Goal: Check status: Check status

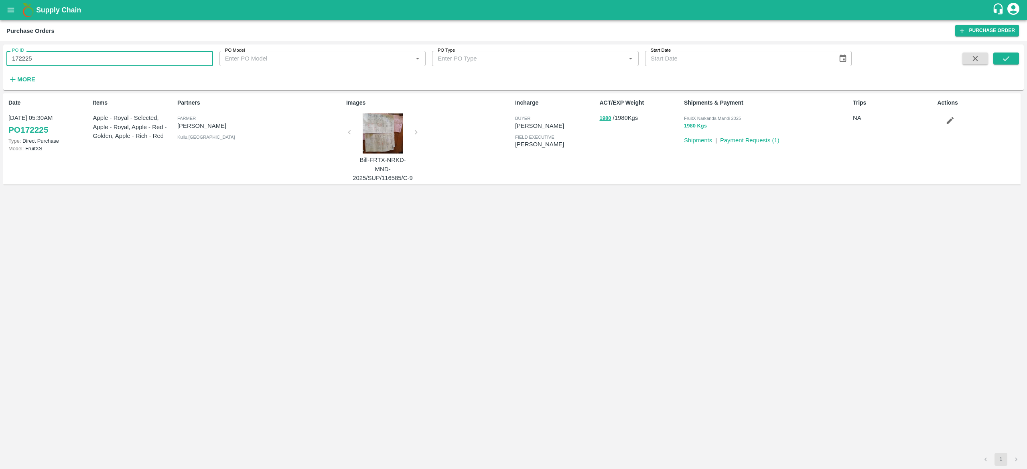
click at [68, 59] on input "172225" at bounding box center [109, 58] width 207 height 15
click at [1014, 53] on button "submit" at bounding box center [1006, 59] width 26 height 12
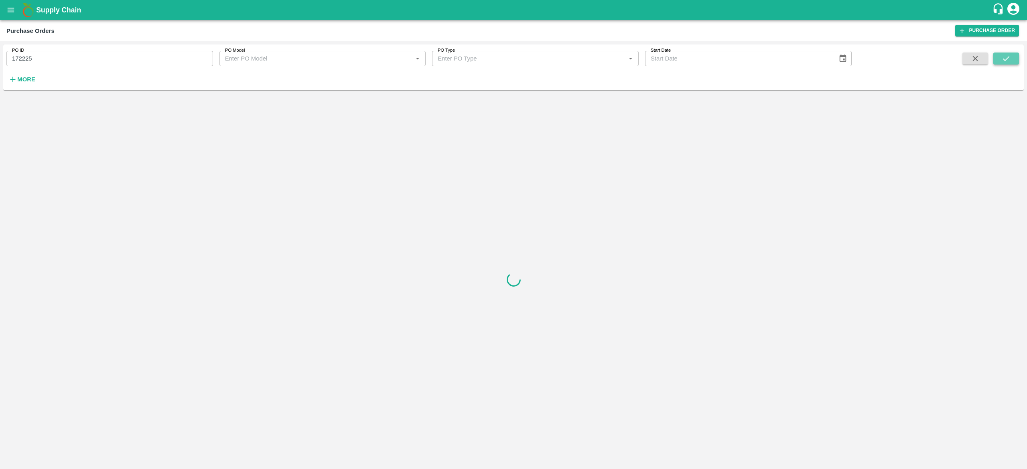
click at [1013, 54] on button "submit" at bounding box center [1006, 59] width 26 height 12
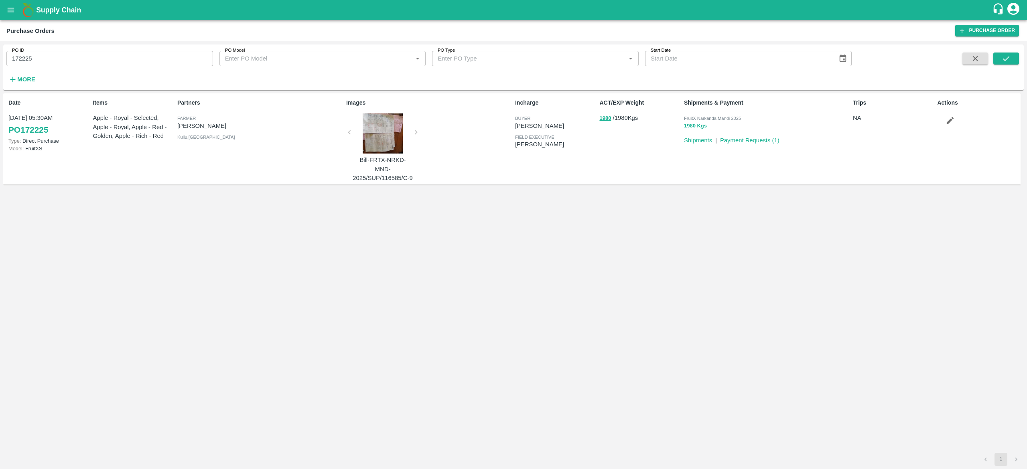
click at [741, 141] on link "Payment Requests ( 1 )" at bounding box center [749, 140] width 59 height 6
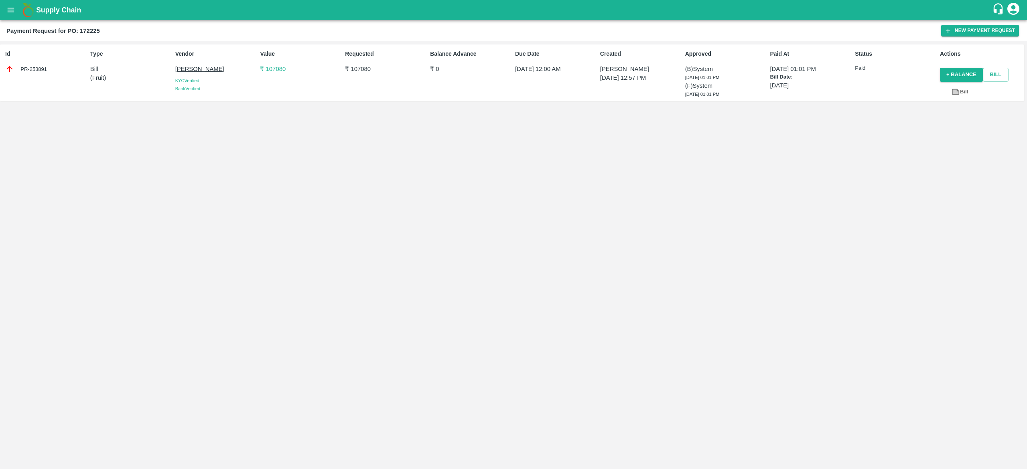
click at [281, 72] on p "₹ 107080" at bounding box center [301, 69] width 82 height 9
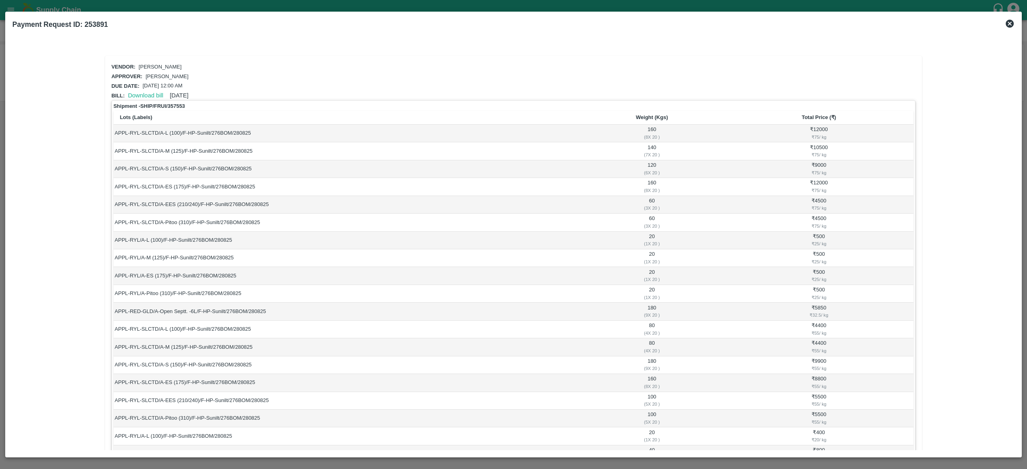
drag, startPoint x: 848, startPoint y: 332, endPoint x: 112, endPoint y: 123, distance: 765.6
click at [112, 123] on div "Shipment - SHIP/FRUI/357553 Lots (Labels) Weight (Kgs) Total Price (₹) APPL-RYL…" at bounding box center [514, 368] width 804 height 537
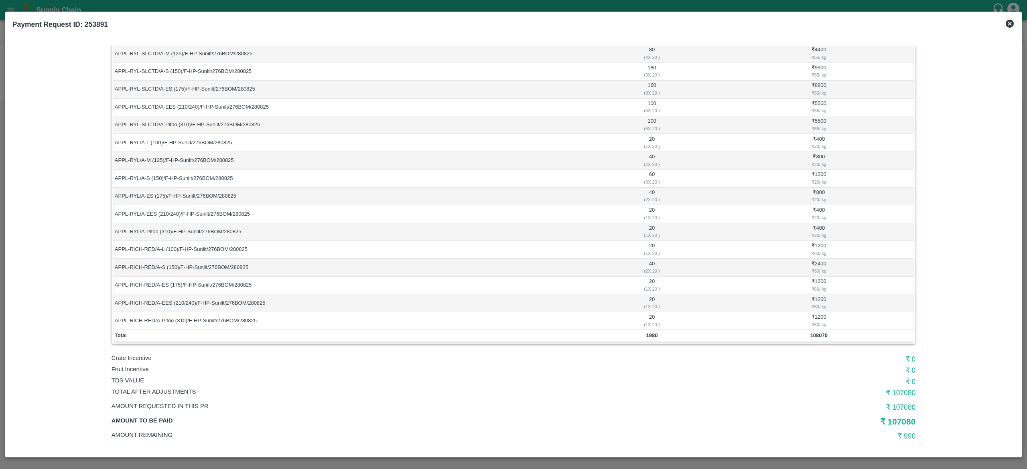
scroll to position [307, 0]
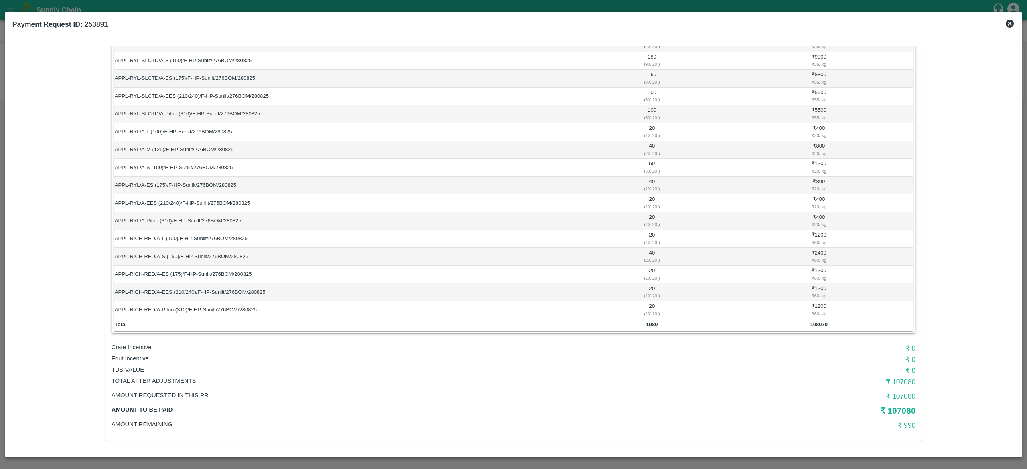
click at [612, 379] on p "Total After adjustments" at bounding box center [380, 381] width 536 height 9
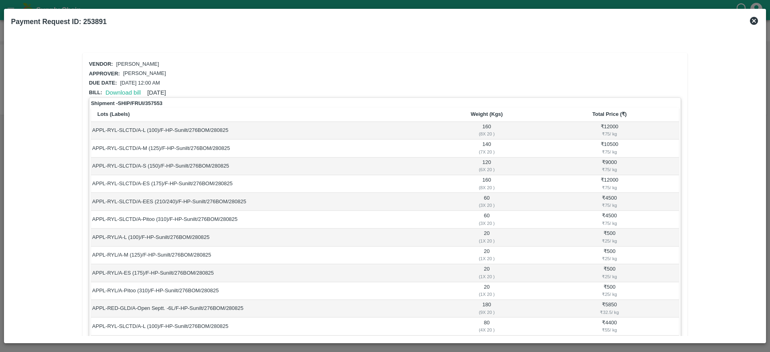
click at [750, 22] on icon at bounding box center [754, 21] width 10 height 10
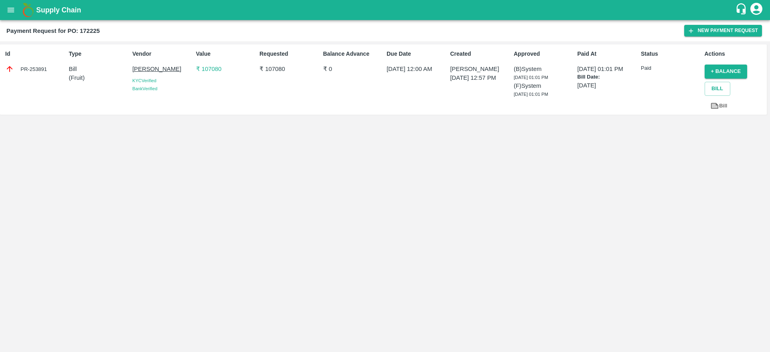
click at [207, 70] on p "₹ 107080" at bounding box center [226, 69] width 60 height 9
click at [209, 77] on div "Value ₹ 107080" at bounding box center [224, 80] width 63 height 66
copy p "107080"
click at [201, 66] on p "₹ 107080" at bounding box center [226, 69] width 60 height 9
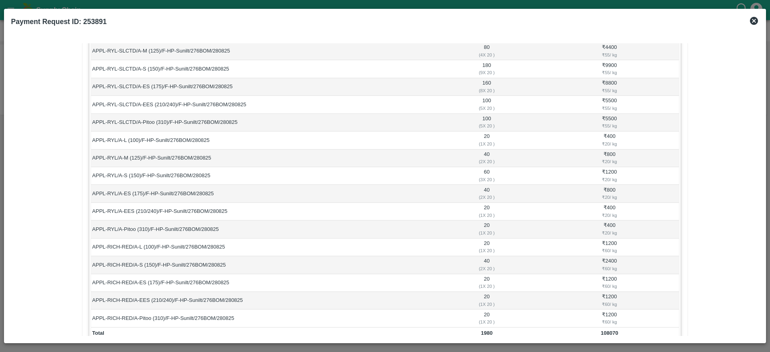
scroll to position [416, 0]
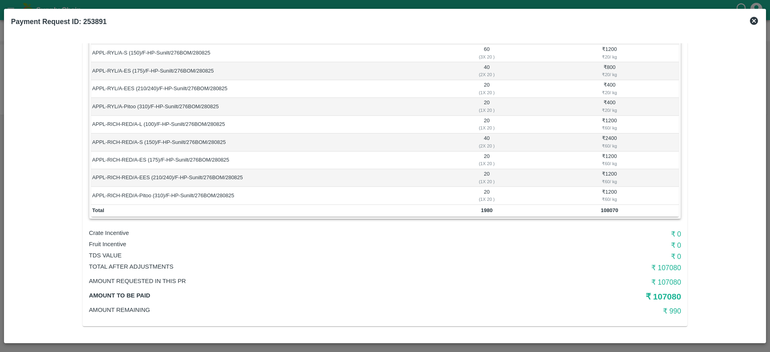
click at [675, 311] on h6 "₹ 990" at bounding box center [582, 311] width 197 height 11
copy h6 "990"
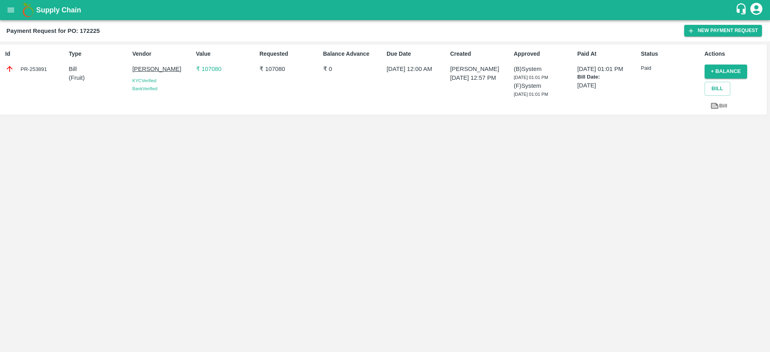
click at [216, 67] on p "₹ 107080" at bounding box center [226, 69] width 60 height 9
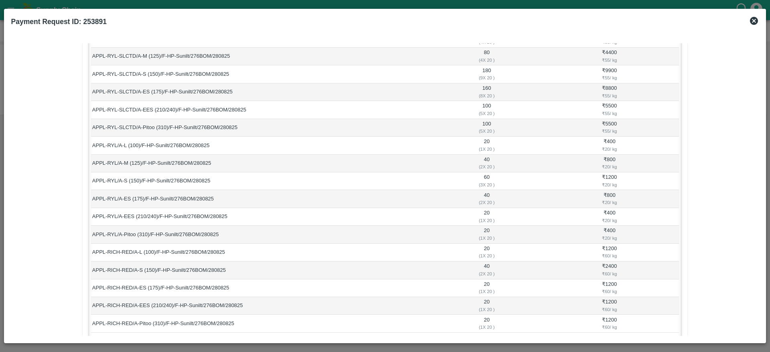
scroll to position [416, 0]
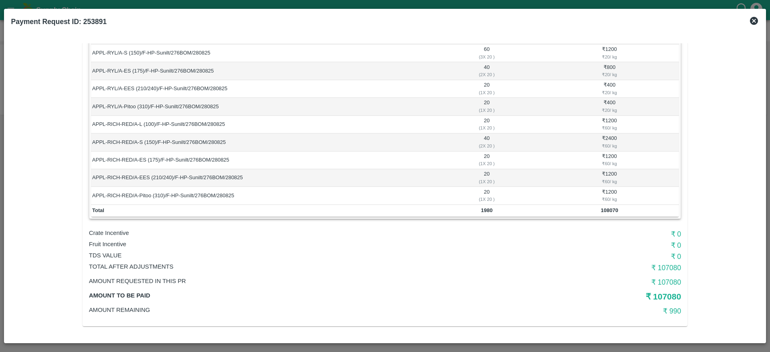
click at [660, 270] on h6 "₹ 107080" at bounding box center [582, 267] width 197 height 11
